Goal: Task Accomplishment & Management: Complete application form

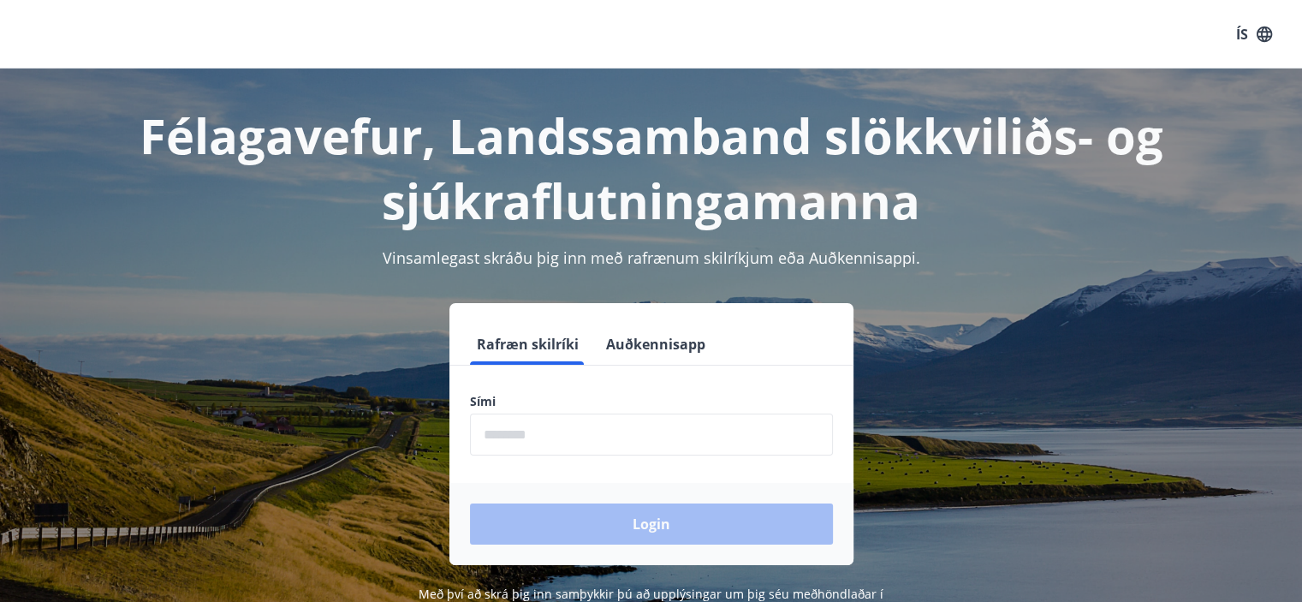
click at [586, 438] on input "phone" at bounding box center [651, 435] width 363 height 42
type input "********"
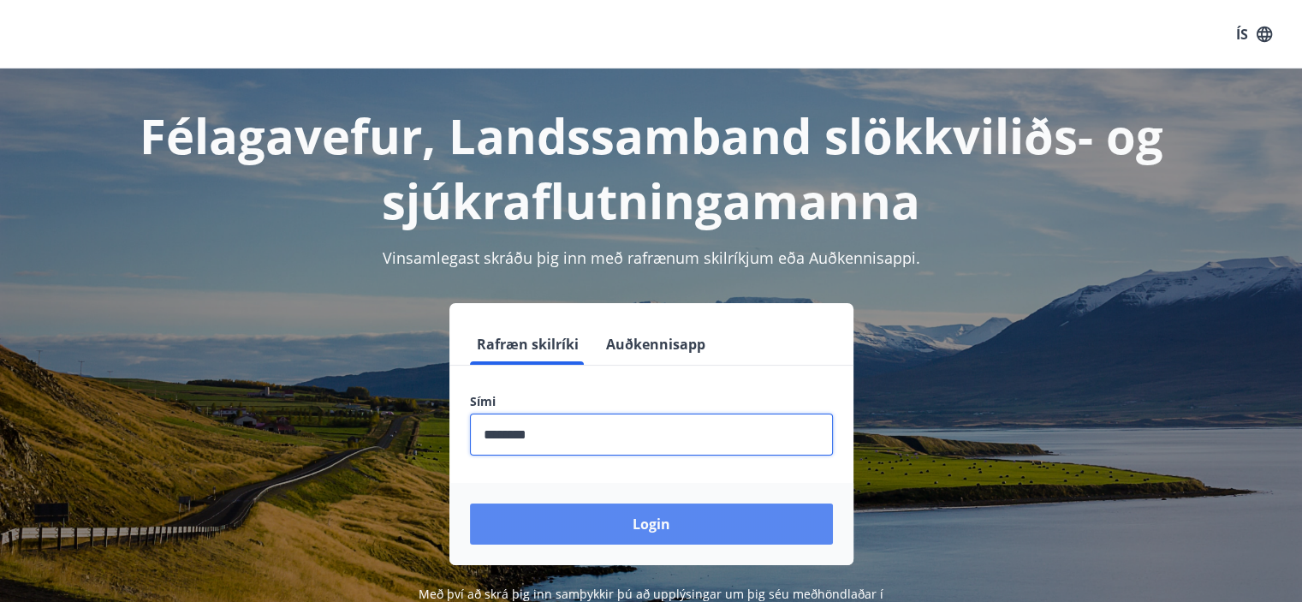
click at [601, 519] on button "Login" at bounding box center [651, 524] width 363 height 41
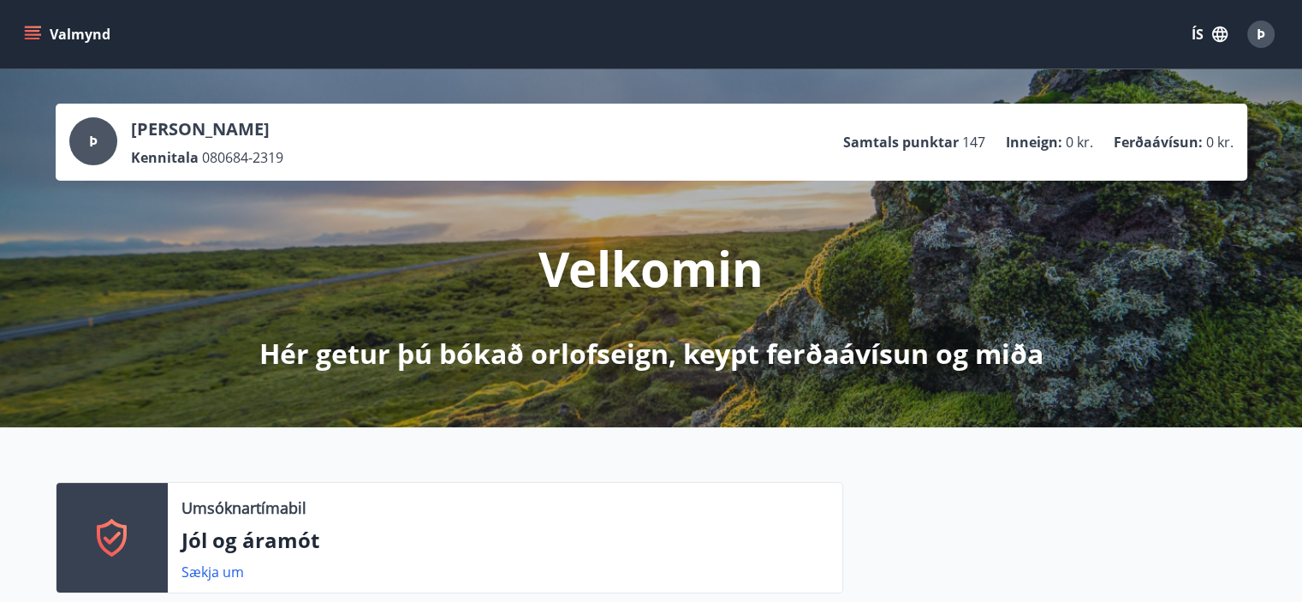
click at [33, 33] on icon "menu" at bounding box center [34, 34] width 19 height 2
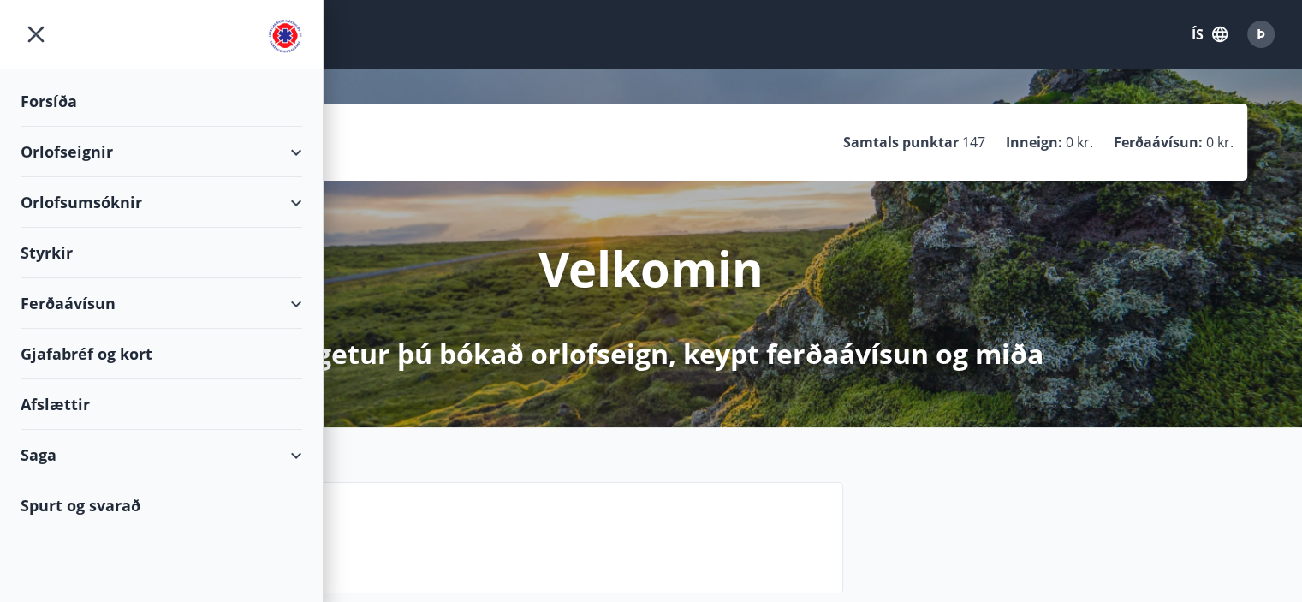
click at [48, 127] on div "Styrkir" at bounding box center [162, 101] width 282 height 51
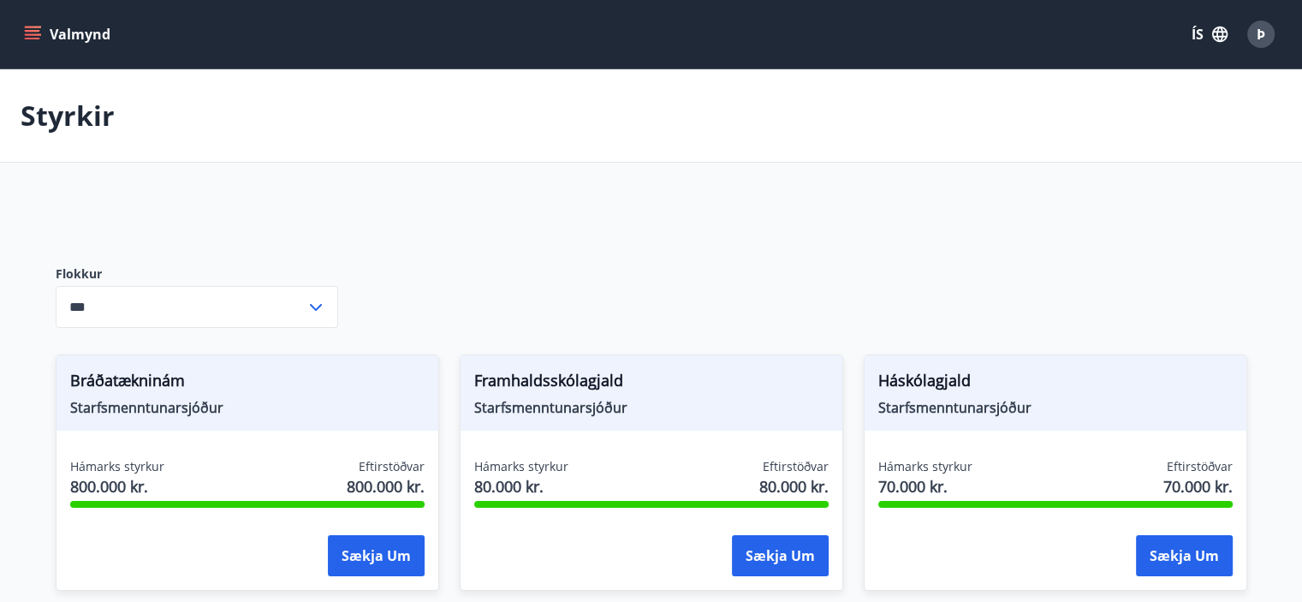
type input "***"
click at [33, 20] on button "Valmynd" at bounding box center [69, 34] width 97 height 31
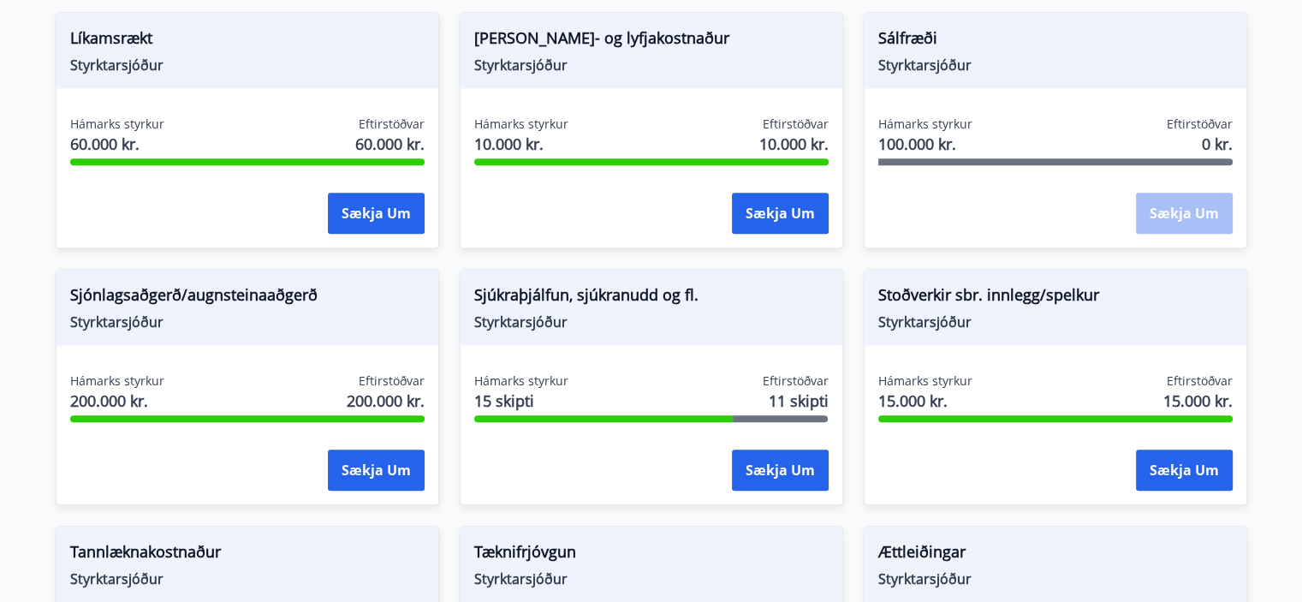
scroll to position [1683, 0]
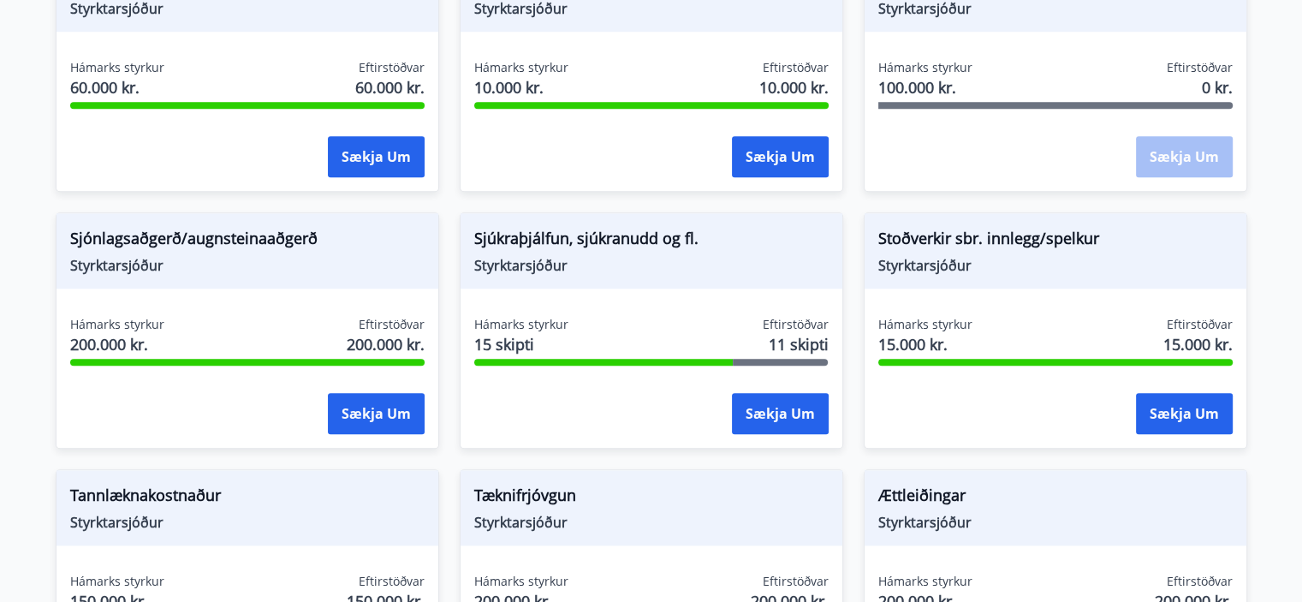
drag, startPoint x: 733, startPoint y: 359, endPoint x: 474, endPoint y: 372, distance: 259.8
click at [474, 372] on div "Hámarks styrkur 15 skipti Eftirstöðvar 11 skipti Sækja um" at bounding box center [652, 378] width 382 height 125
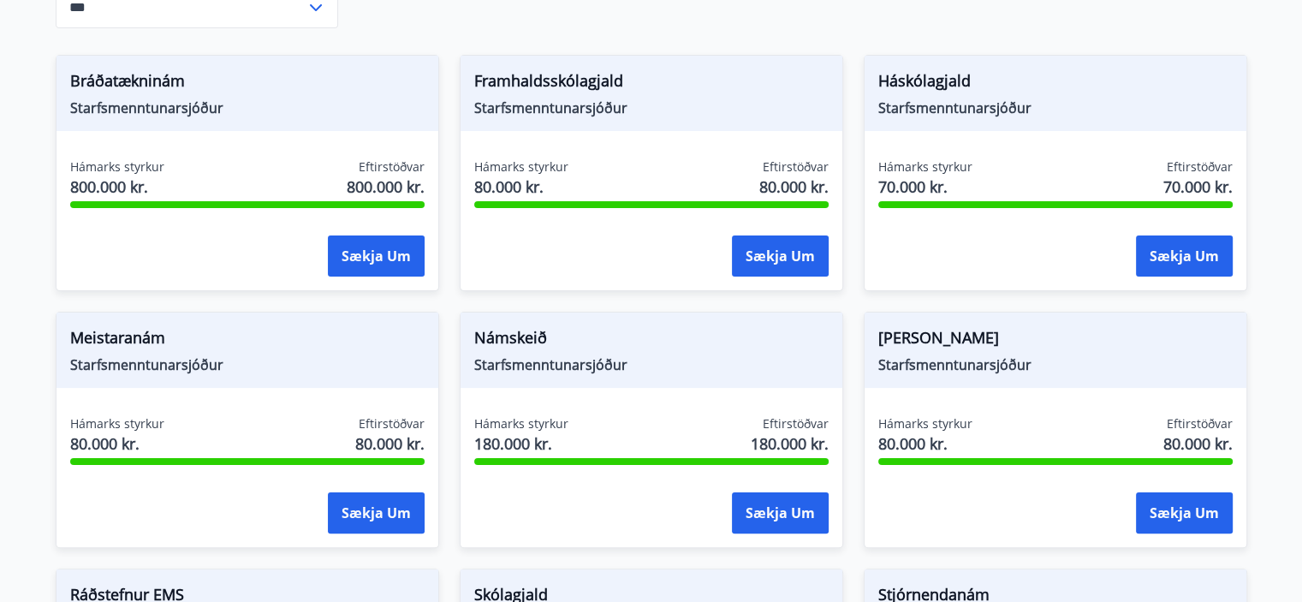
scroll to position [0, 0]
